Goal: Information Seeking & Learning: Learn about a topic

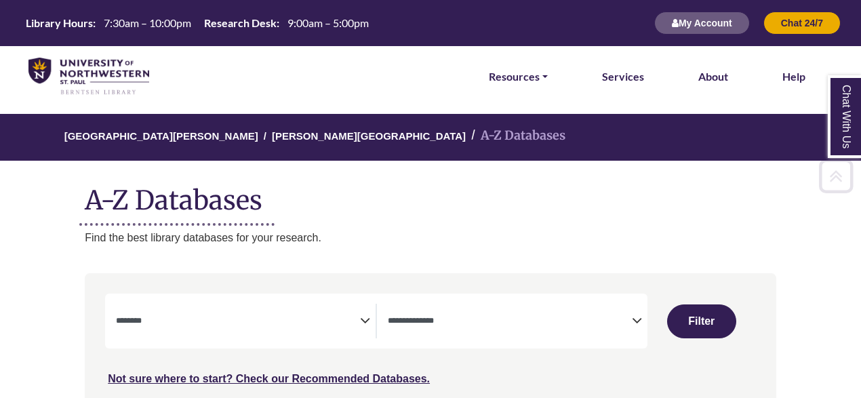
select select "Database Subject Filter"
select select "Database Types Filter"
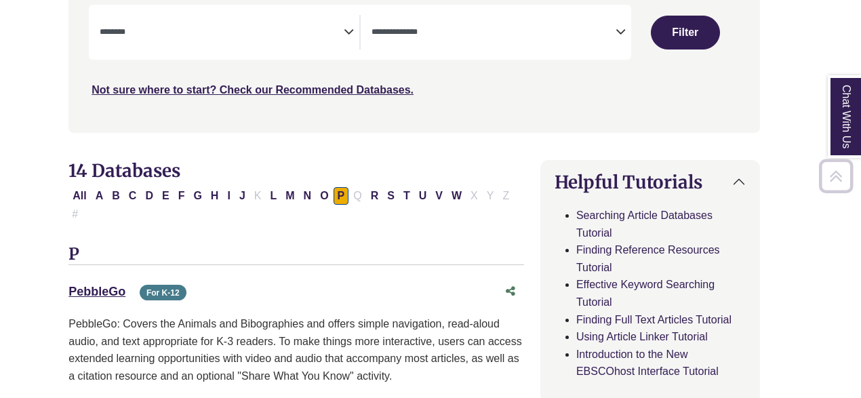
scroll to position [310, 16]
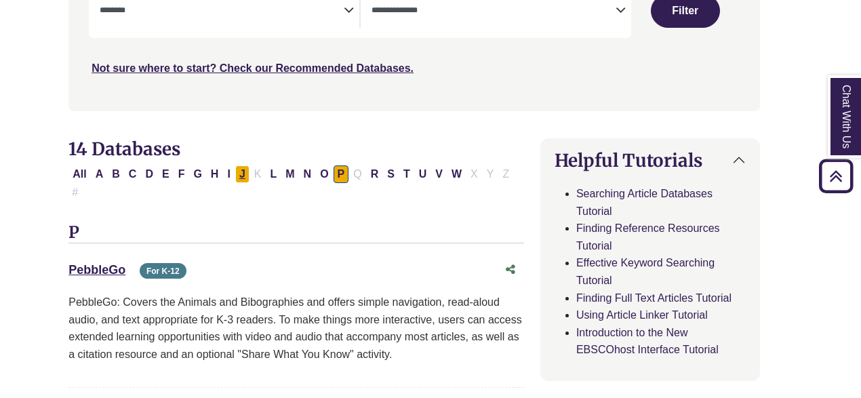
click at [235, 176] on button "J" at bounding box center [242, 174] width 14 height 18
select select "Database Subject Filter"
select select "Database Types Filter"
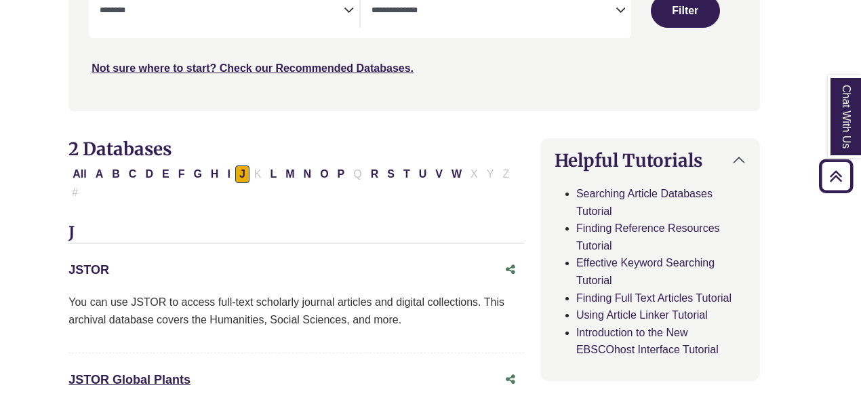
click at [89, 263] on link "JSTOR This link opens in a new window" at bounding box center [88, 270] width 41 height 14
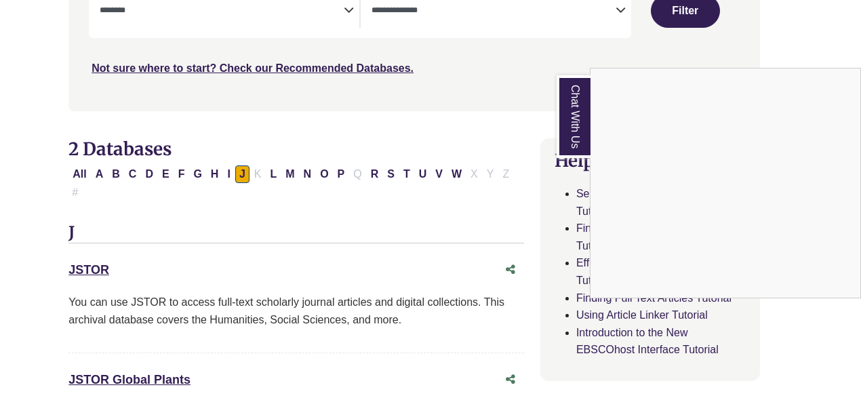
click at [97, 252] on div "Chat With Us" at bounding box center [430, 199] width 861 height 398
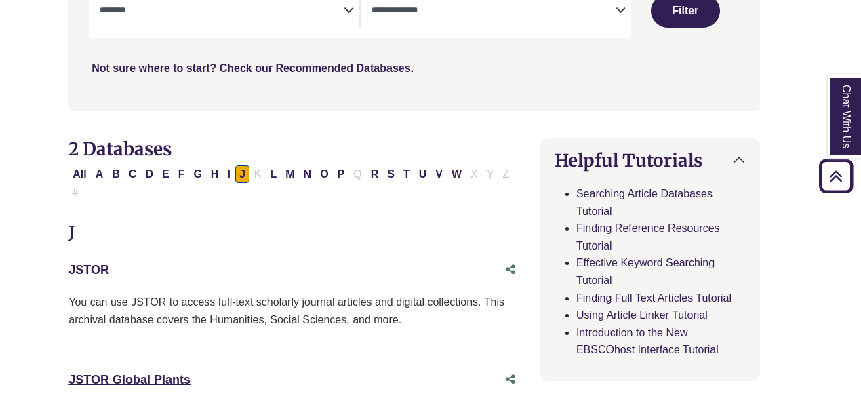
click at [97, 263] on link "JSTOR This link opens in a new window" at bounding box center [88, 270] width 41 height 14
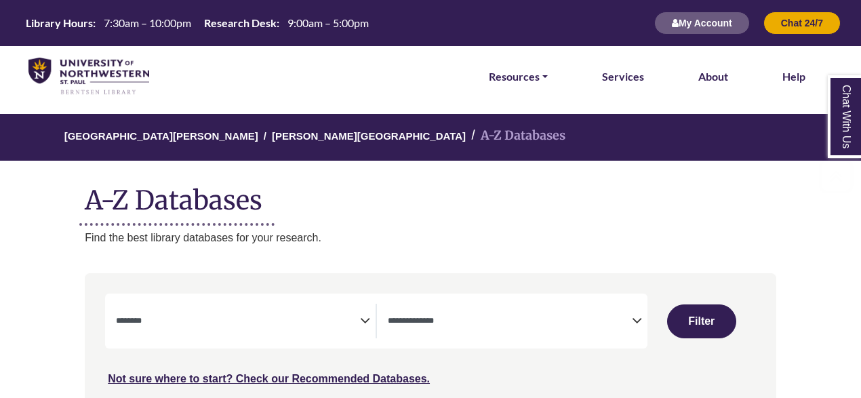
select select "Database Subject Filter"
select select "Database Types Filter"
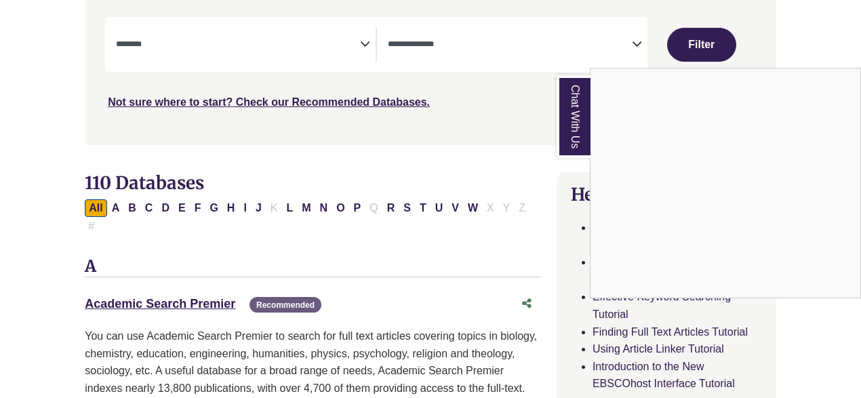
click at [251, 207] on div "Chat With Us" at bounding box center [430, 199] width 861 height 398
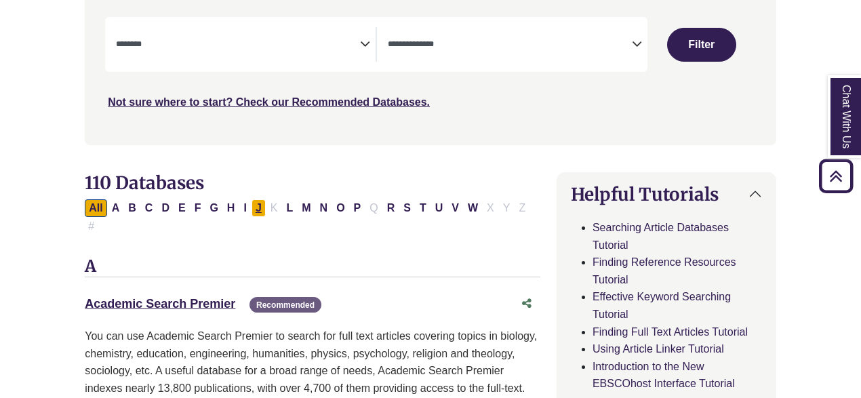
click at [252, 214] on button "J" at bounding box center [259, 208] width 14 height 18
select select "Database Subject Filter"
select select "Database Types Filter"
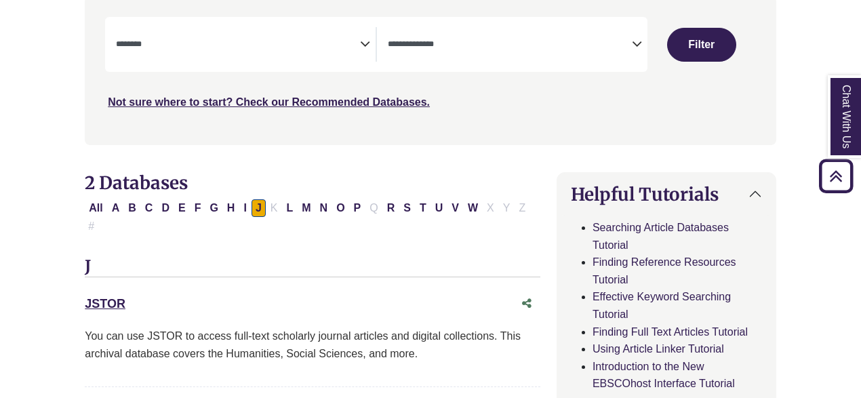
click at [593, 329] on li "Finding Full Text Articles Tutorial" at bounding box center [677, 332] width 169 height 18
click at [96, 297] on link "JSTOR This link opens in a new window" at bounding box center [105, 304] width 41 height 14
click at [106, 297] on link "JSTOR This link opens in a new window" at bounding box center [105, 304] width 41 height 14
click at [113, 297] on link "JSTOR This link opens in a new window" at bounding box center [105, 304] width 41 height 14
